Goal: Complete application form: Complete application form

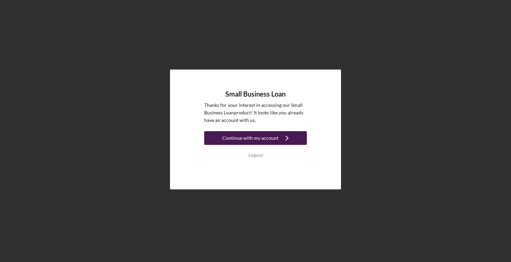
click at [267, 139] on div "Continue with my account" at bounding box center [250, 138] width 56 height 14
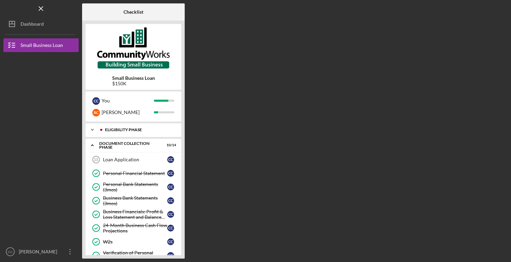
click at [131, 133] on div "Icon/Expander Eligibility Phase 13 / 13" at bounding box center [134, 130] width 96 height 14
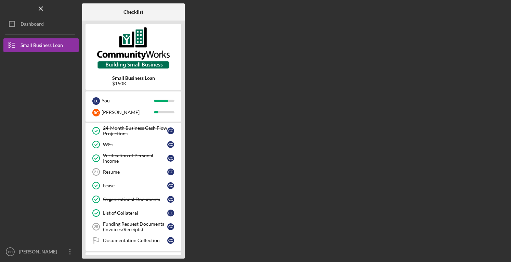
scroll to position [287, 0]
